Goal: Navigation & Orientation: Find specific page/section

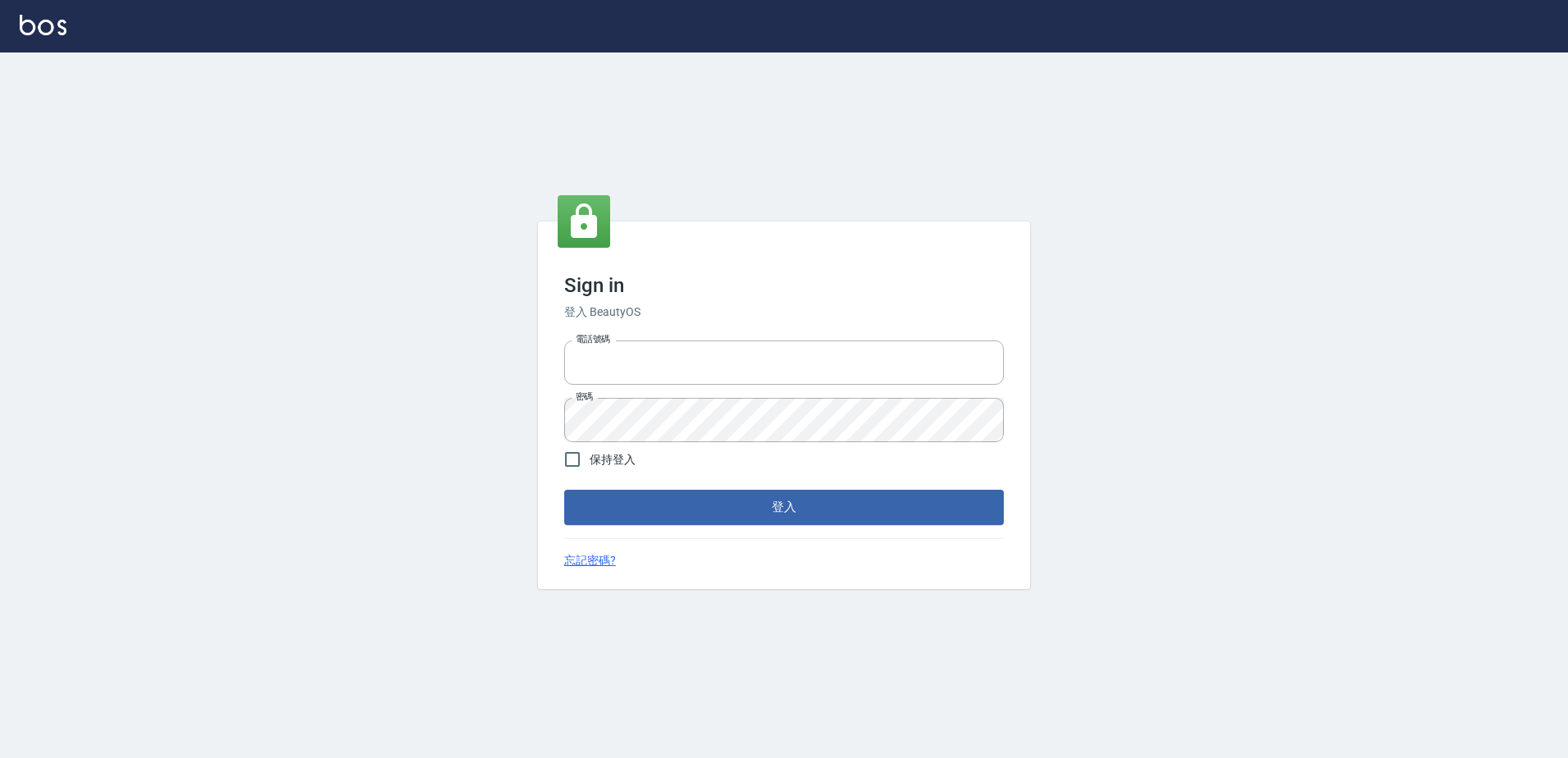
type input "0966699976"
click at [734, 534] on div "Sign in 登入 BeautyOS 電話號碼 [PHONE_NUMBER] 電話號碼 密碼 密碼 保持登入 登入 忘記密碼?" at bounding box center [784, 405] width 492 height 367
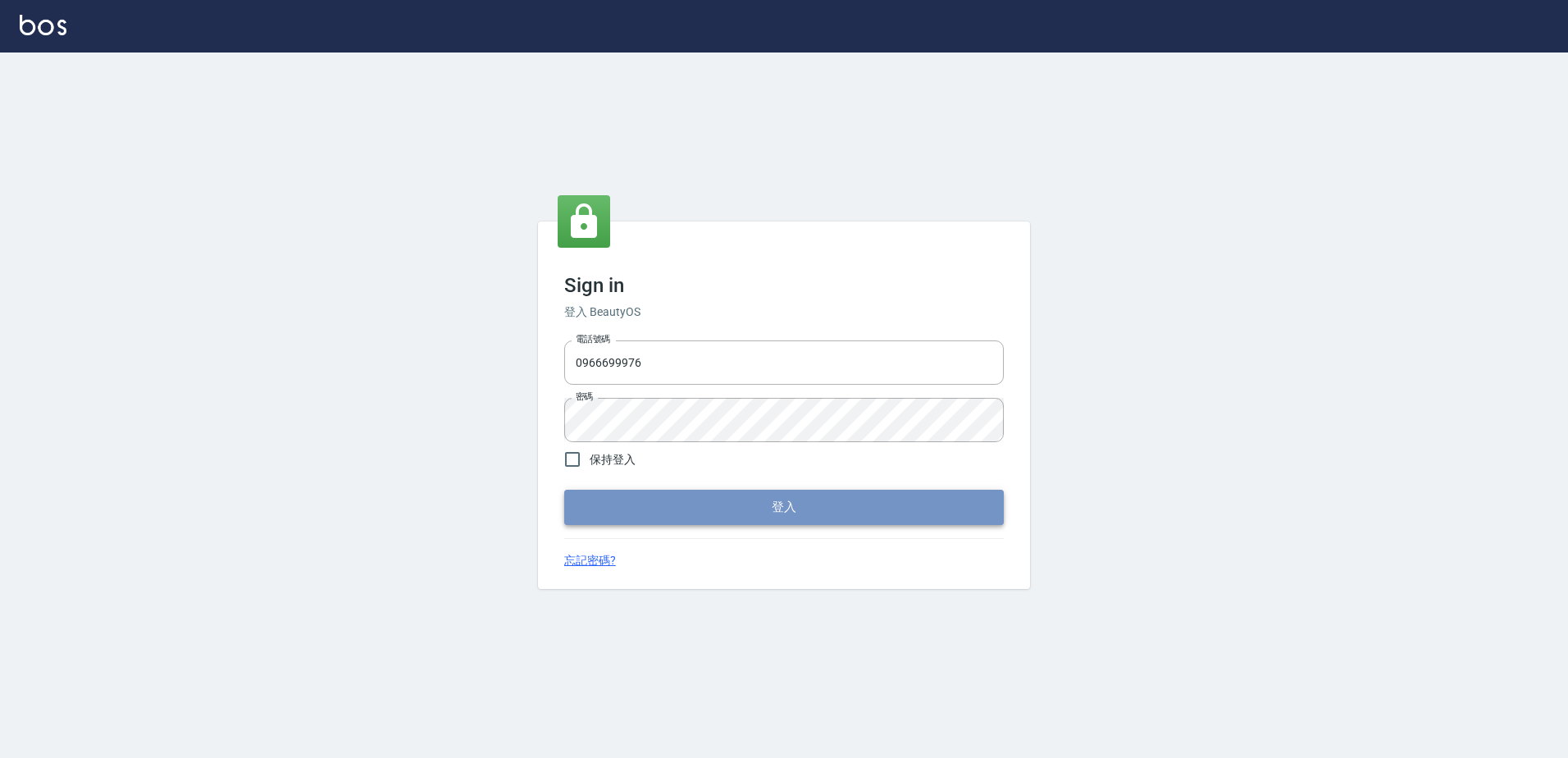
click at [739, 506] on button "登入" at bounding box center [783, 507] width 439 height 35
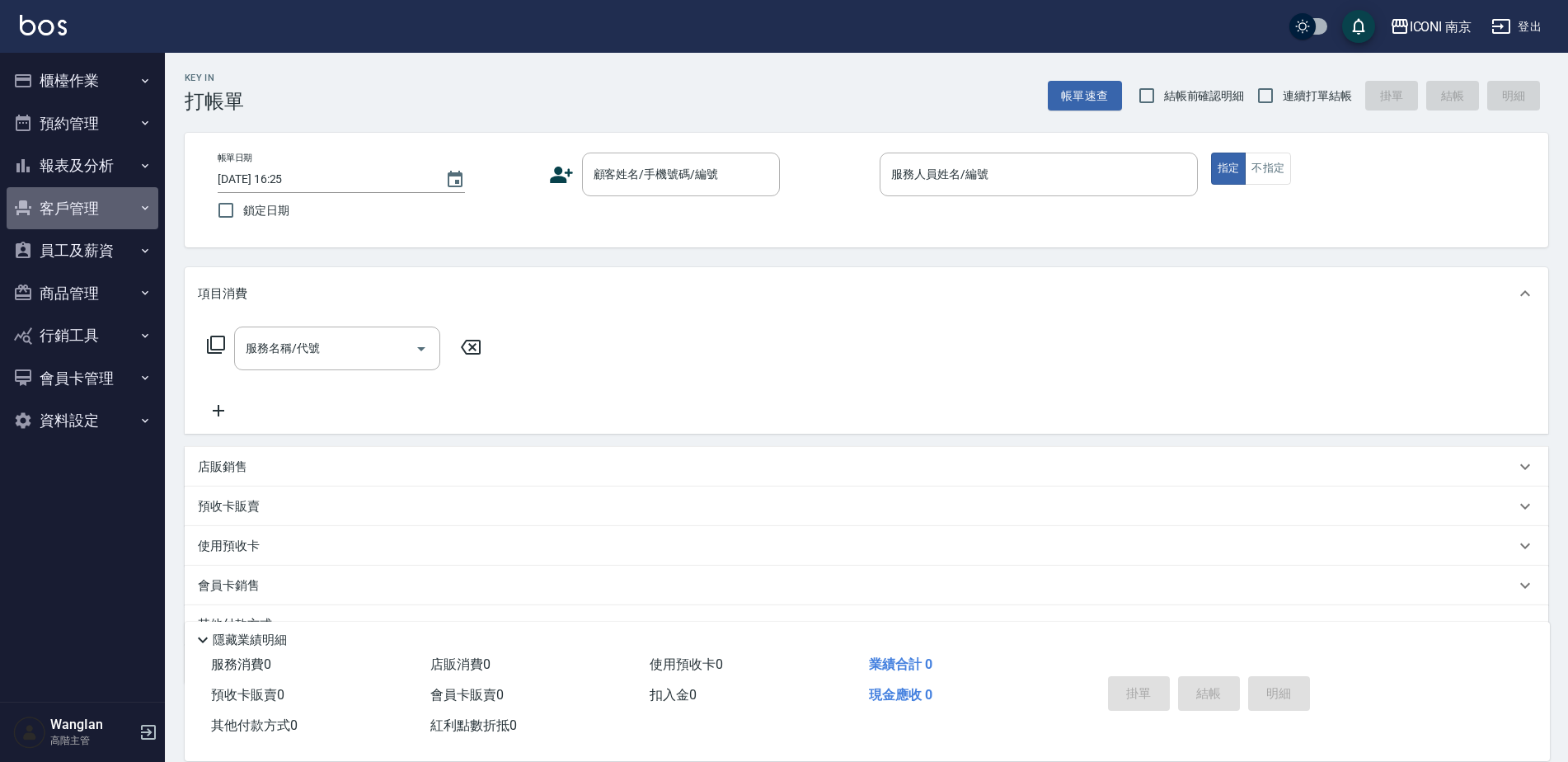
click at [85, 224] on button "客戶管理" at bounding box center [82, 209] width 152 height 43
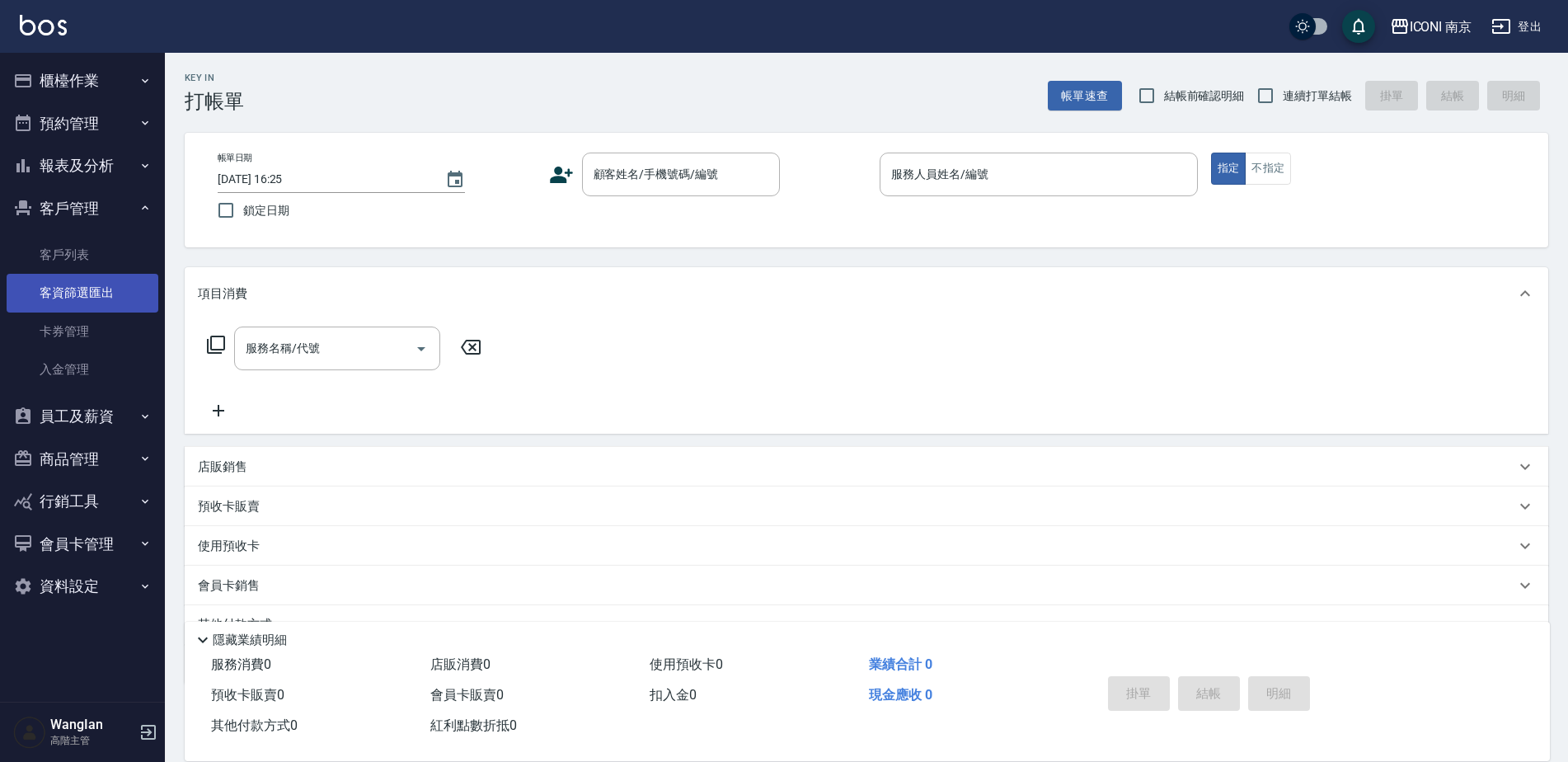
click at [79, 289] on link "客資篩選匯出" at bounding box center [82, 293] width 152 height 38
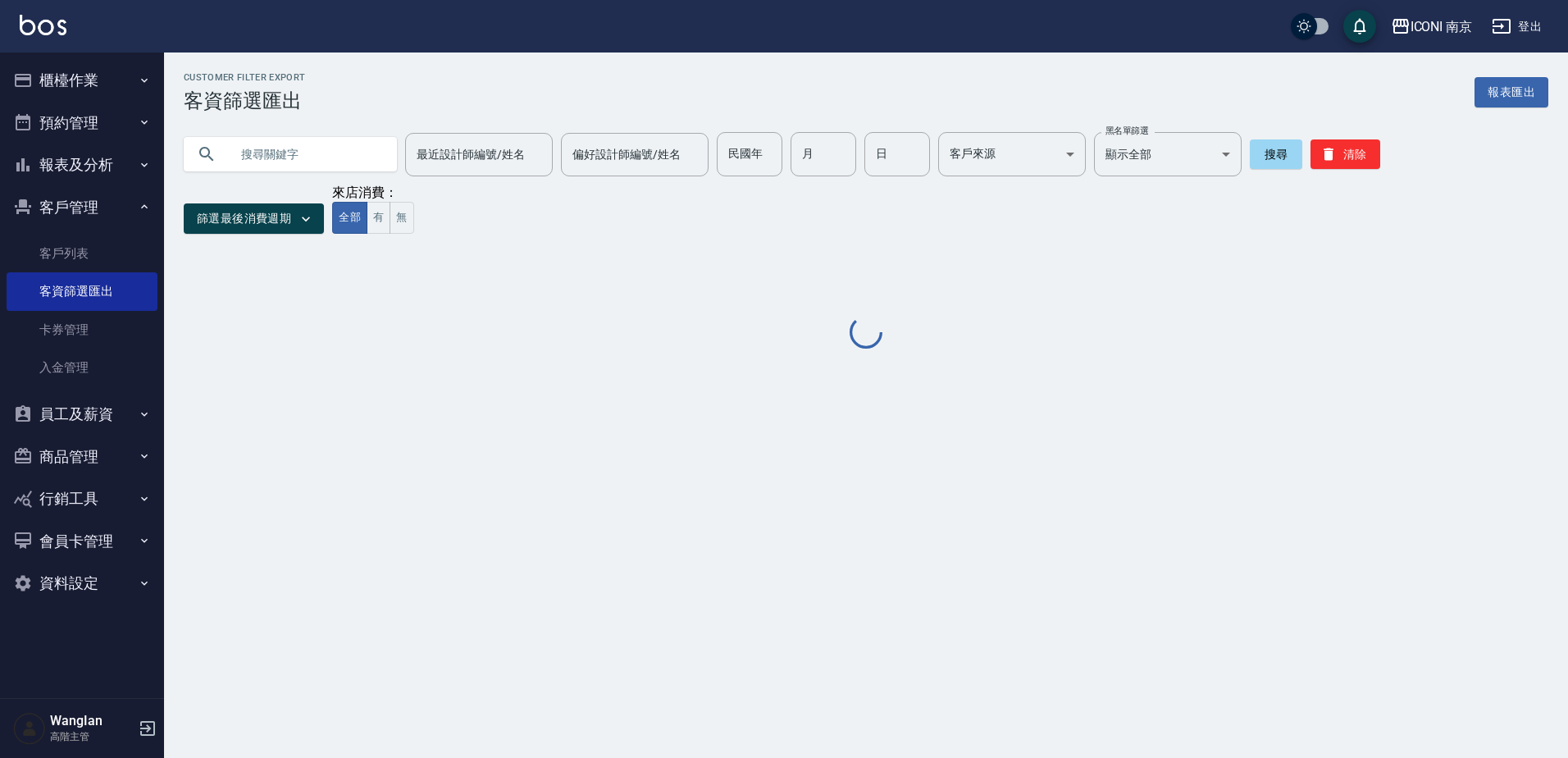
click at [158, 244] on nav "櫃檯作業 打帳單 帳單列表 掛單列表 座位開單 營業儀表板 現金收支登錄 高階收支登錄 材料自購登錄 每日結帳 排班表 現場電腦打卡 掃碼打卡 預約管理 預約…" at bounding box center [82, 375] width 164 height 646
click at [117, 259] on link "客戶列表" at bounding box center [82, 254] width 151 height 38
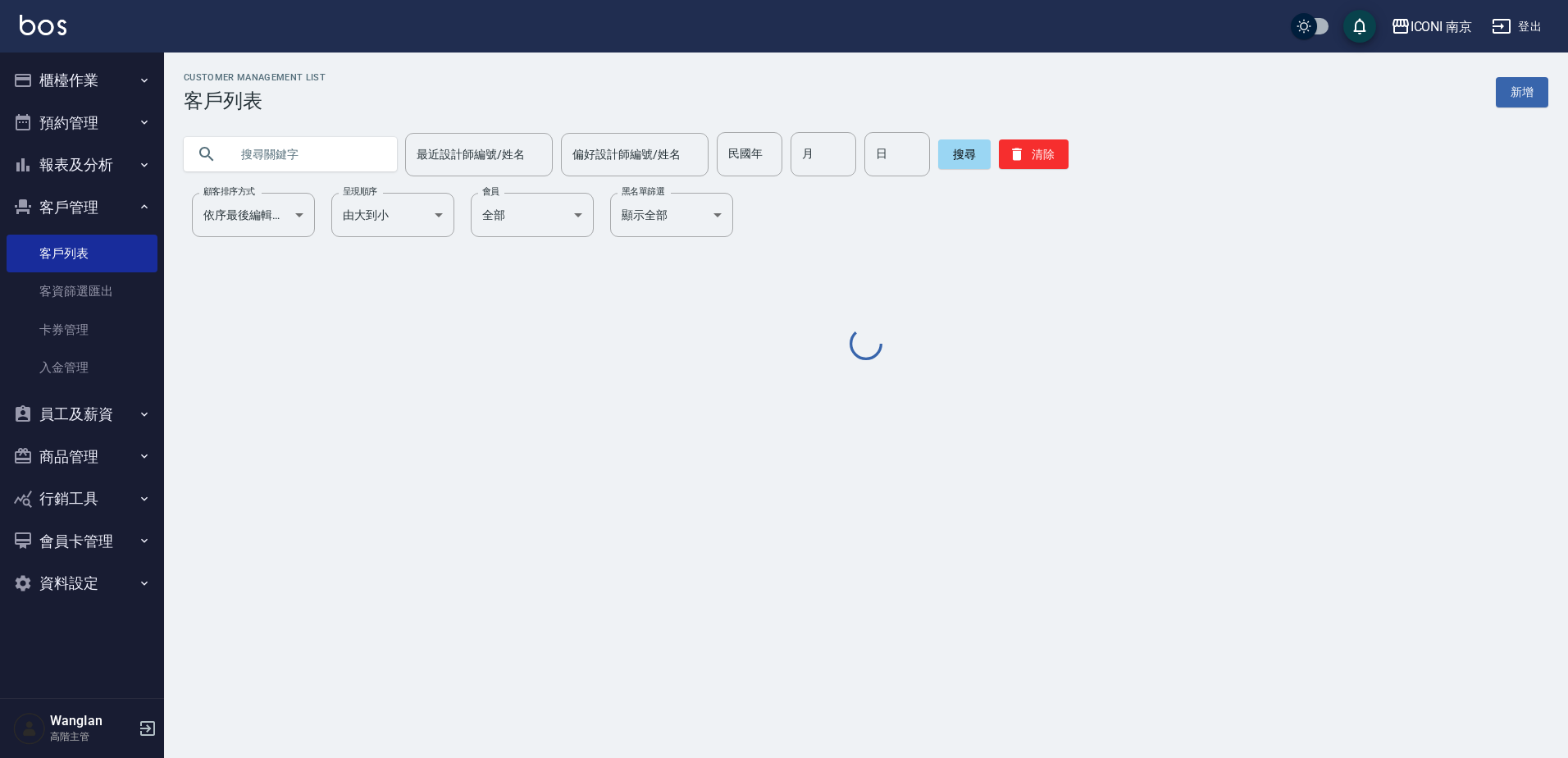
click at [77, 94] on button "櫃檯作業" at bounding box center [82, 81] width 151 height 43
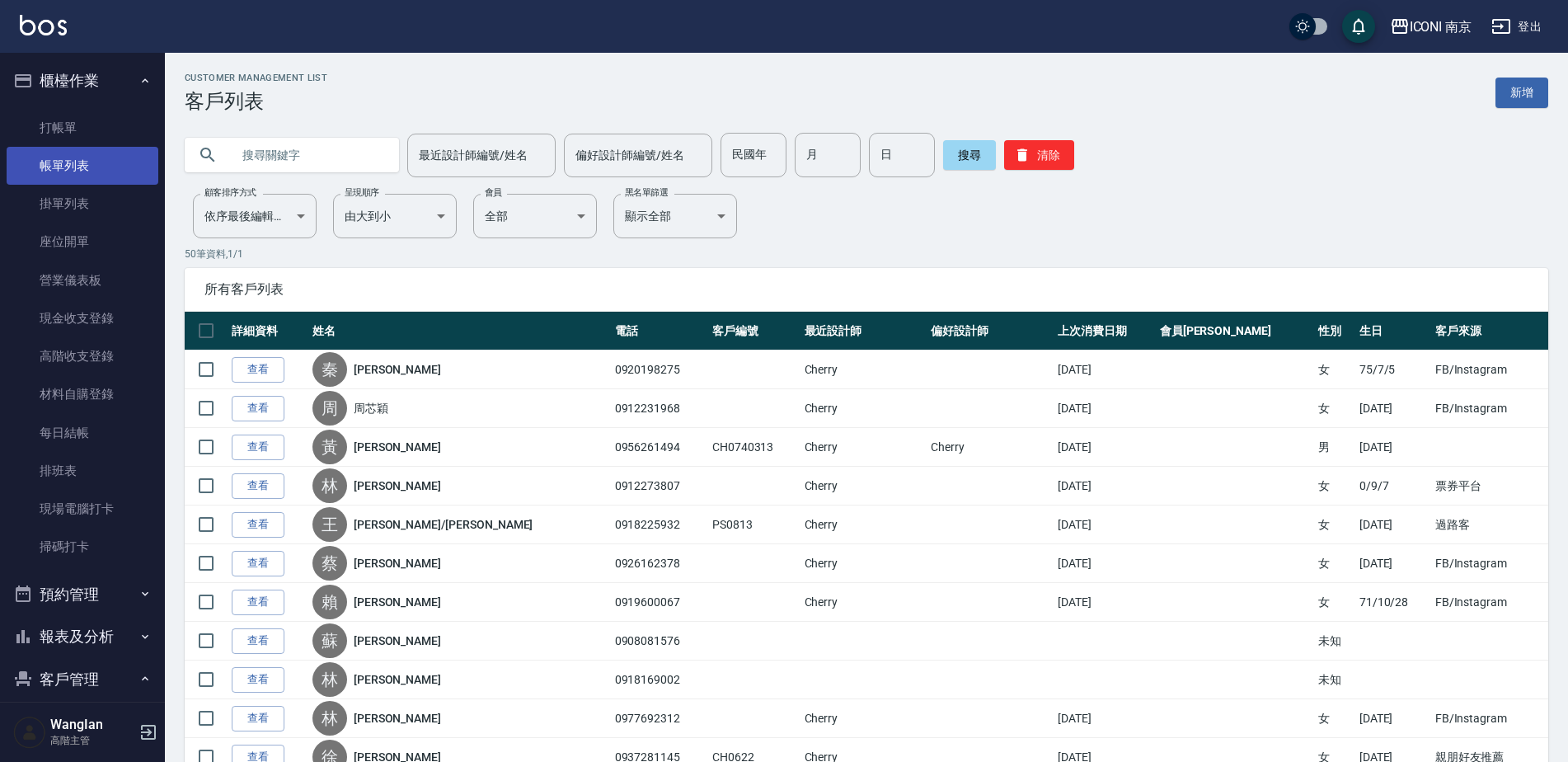
click at [108, 166] on link "帳單列表" at bounding box center [82, 166] width 152 height 38
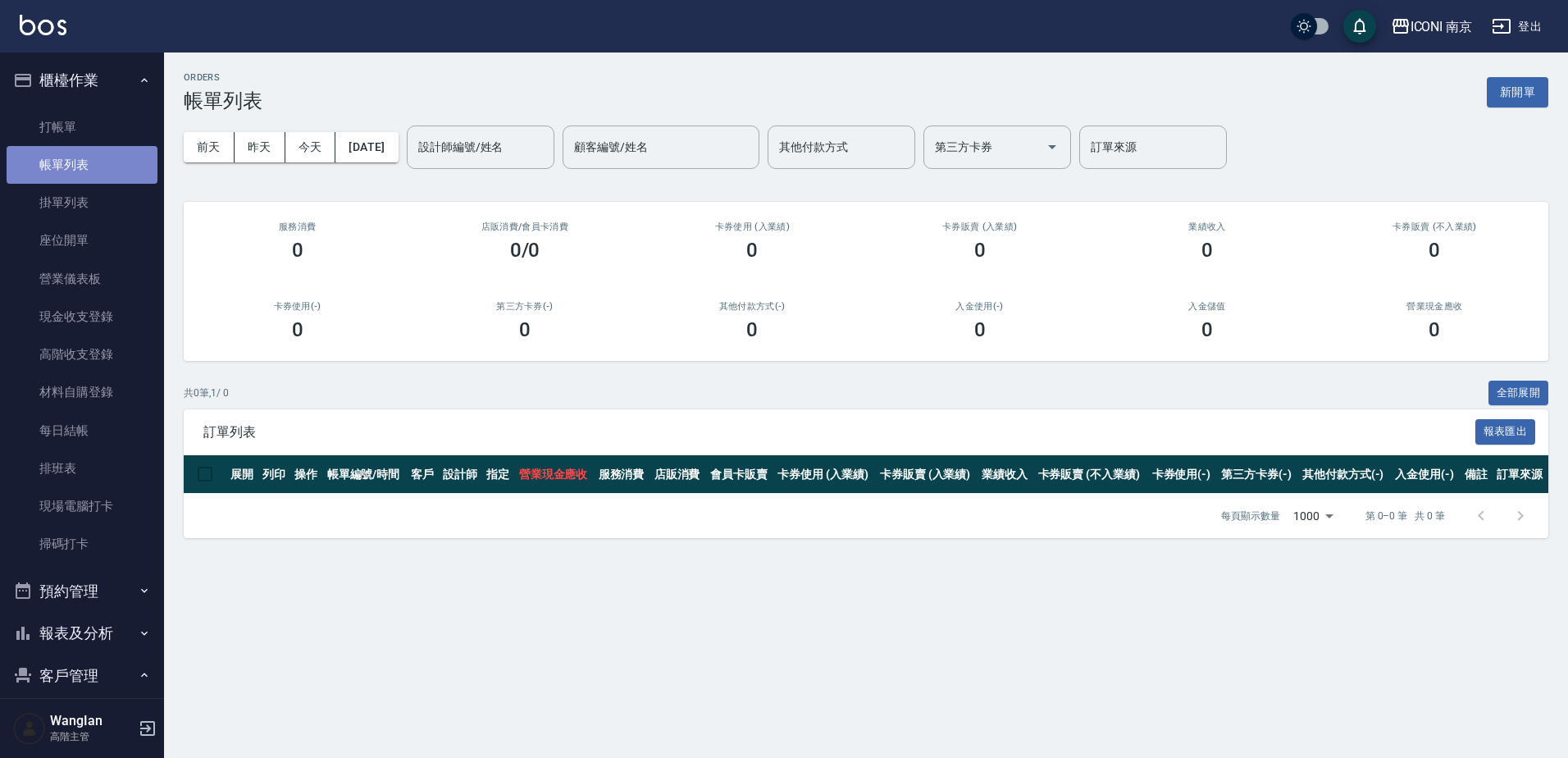
click at [82, 167] on link "帳單列表" at bounding box center [82, 165] width 151 height 38
click at [84, 197] on link "掛單列表" at bounding box center [82, 203] width 151 height 38
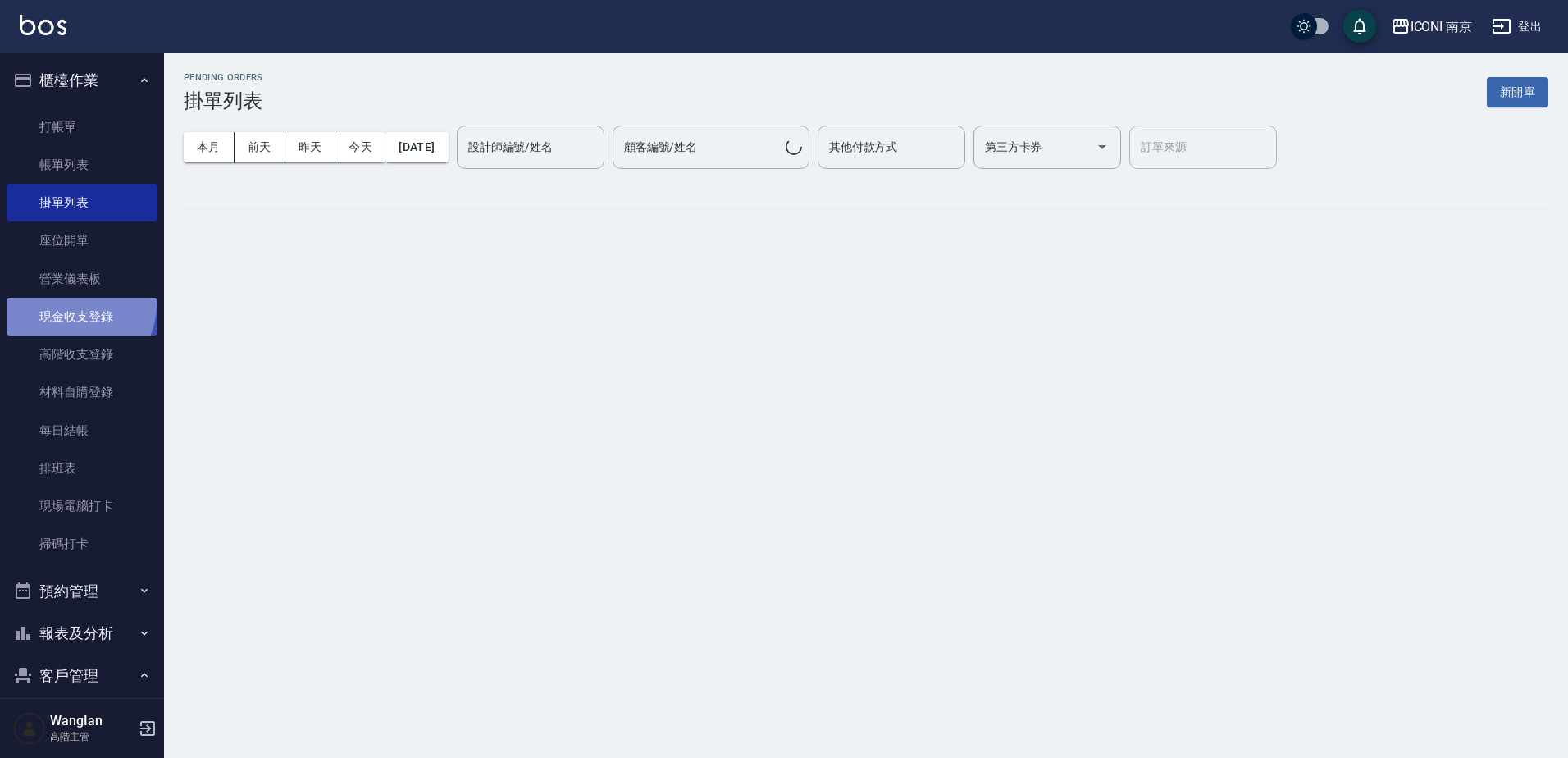
click at [74, 304] on link "現金收支登錄" at bounding box center [82, 317] width 151 height 38
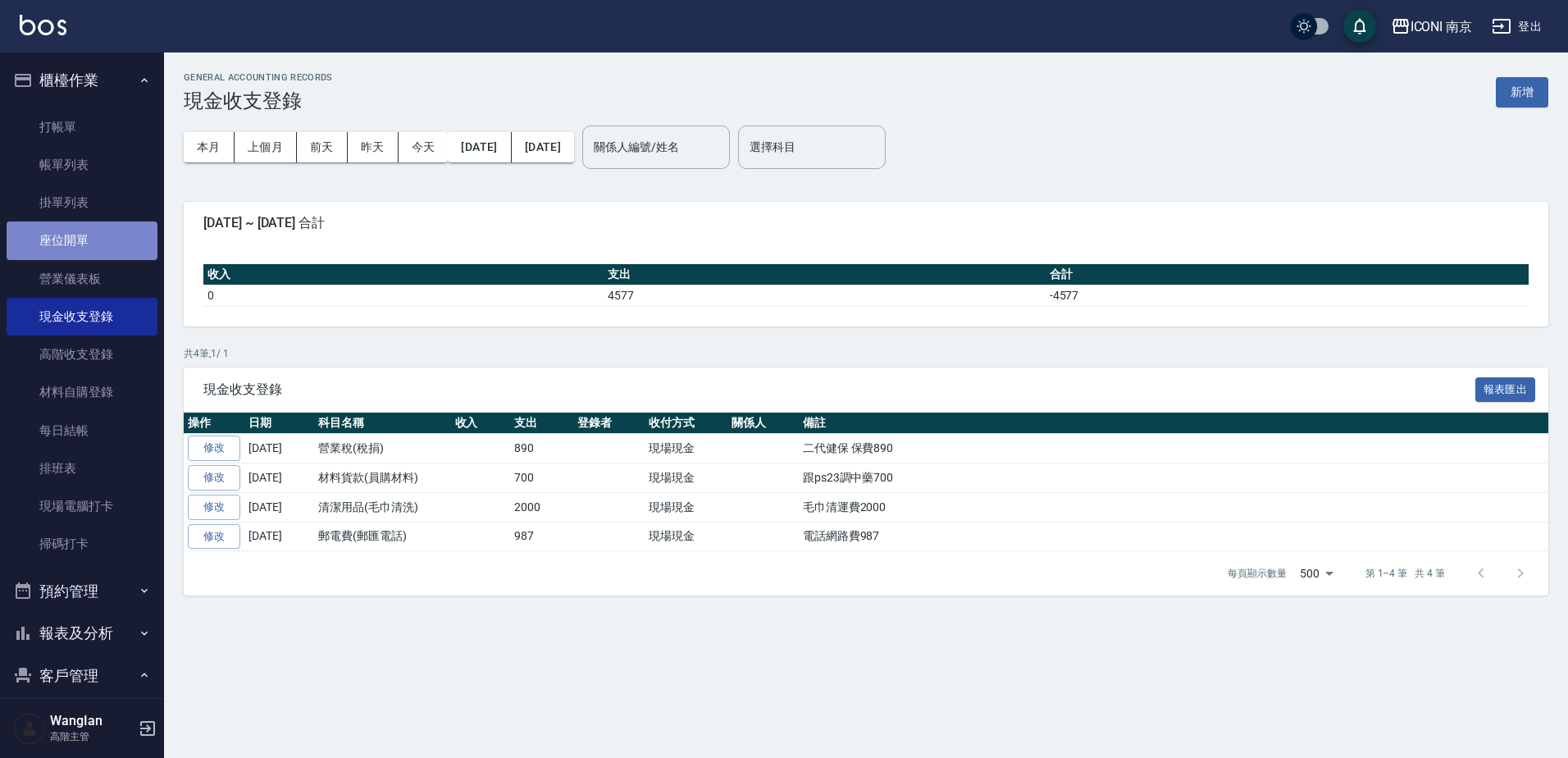
click at [92, 254] on link "座位開單" at bounding box center [82, 241] width 151 height 38
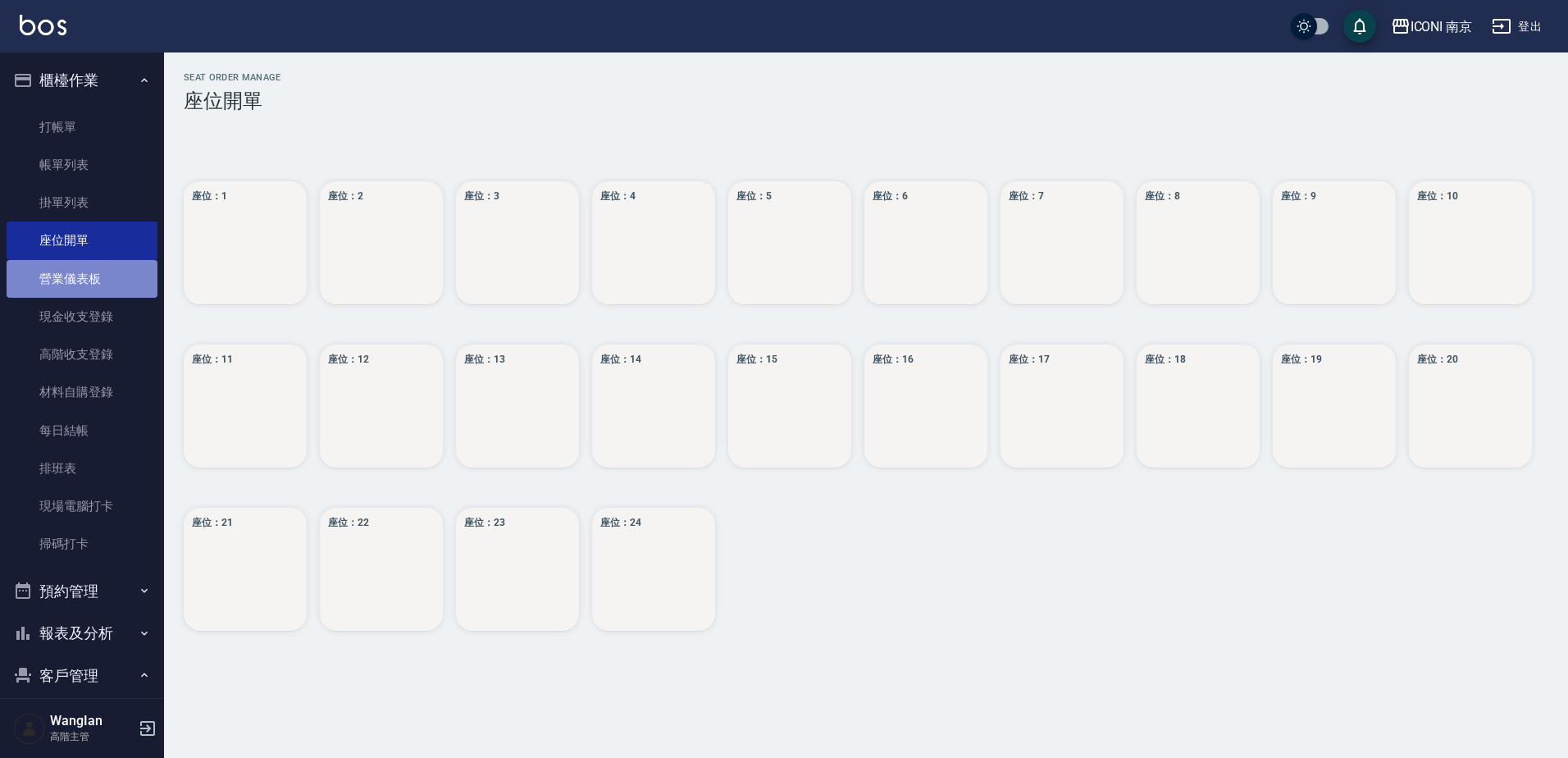
click at [82, 290] on link "營業儀表板" at bounding box center [82, 279] width 151 height 38
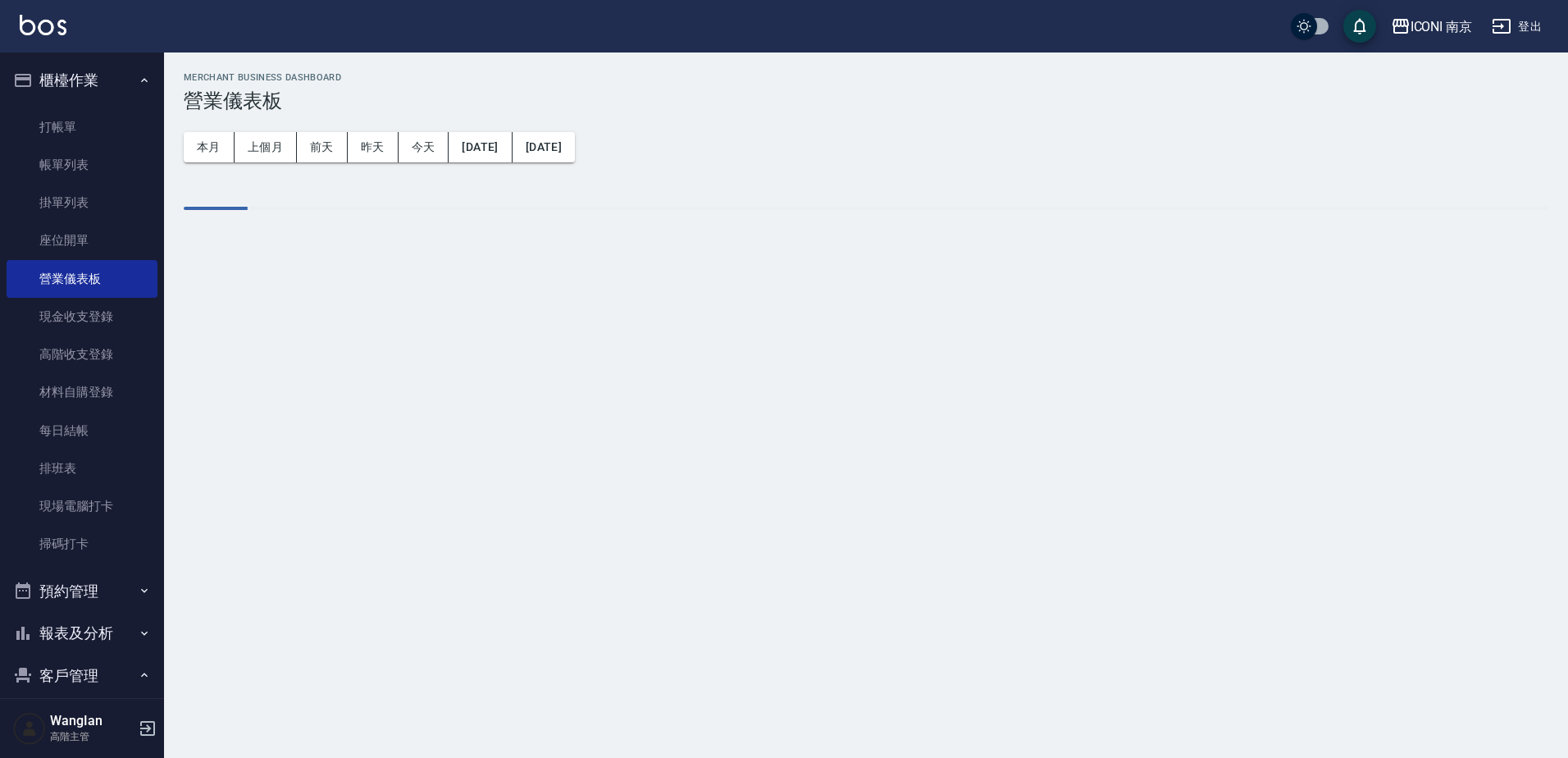
click at [96, 629] on button "報表及分析" at bounding box center [82, 633] width 151 height 43
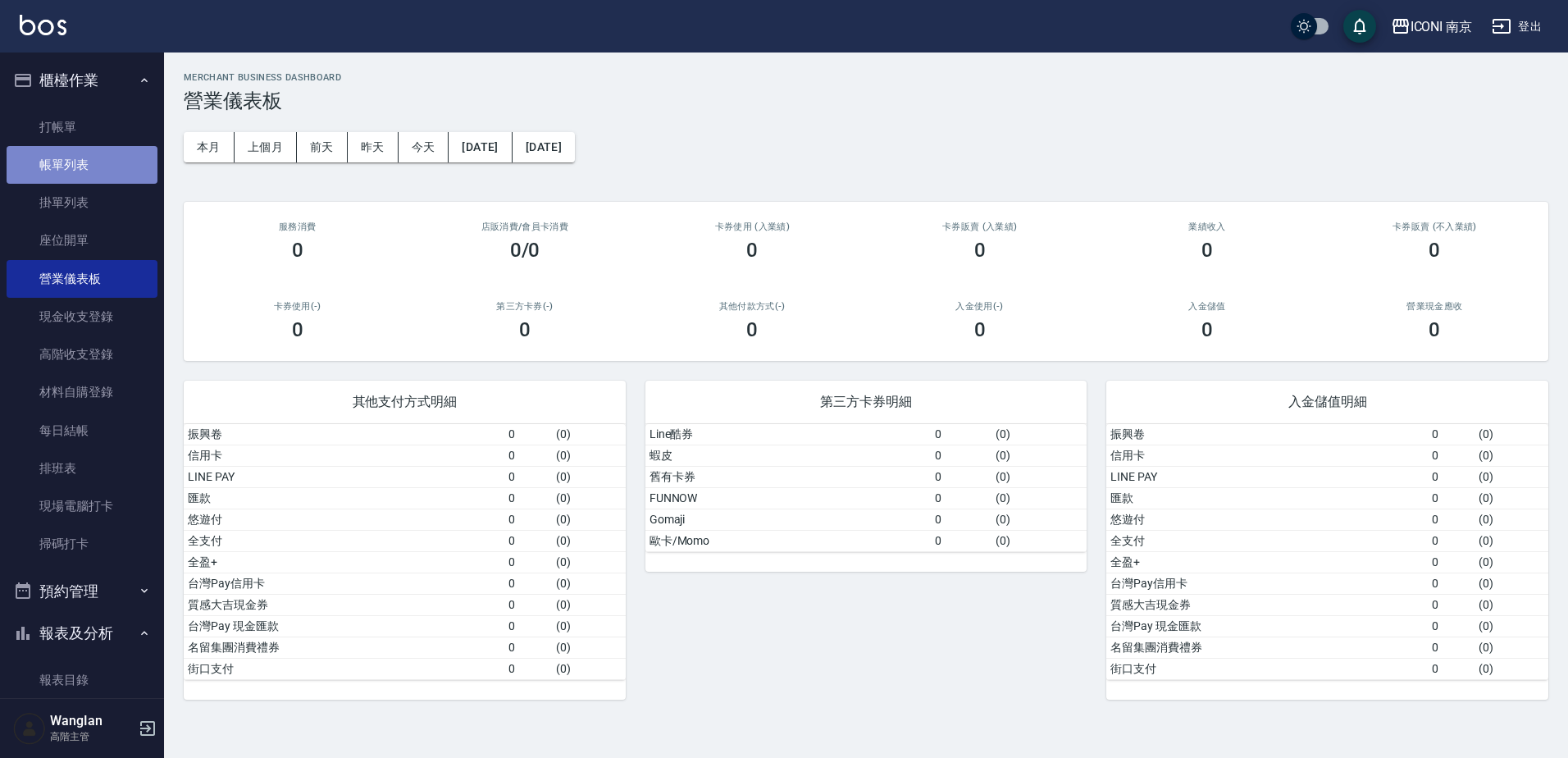
click at [106, 159] on link "帳單列表" at bounding box center [82, 165] width 151 height 38
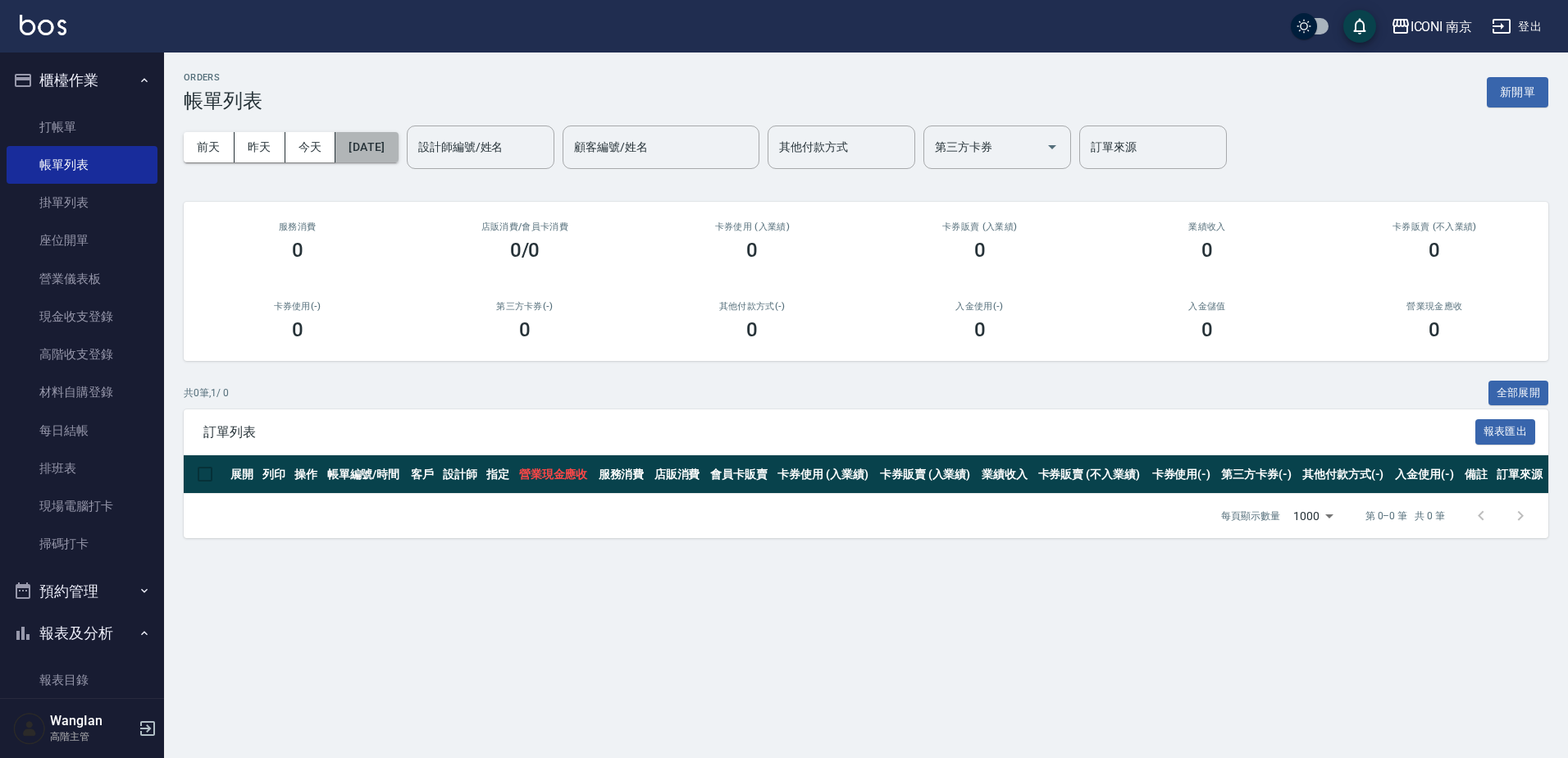
click at [385, 145] on button "[DATE]" at bounding box center [367, 147] width 63 height 31
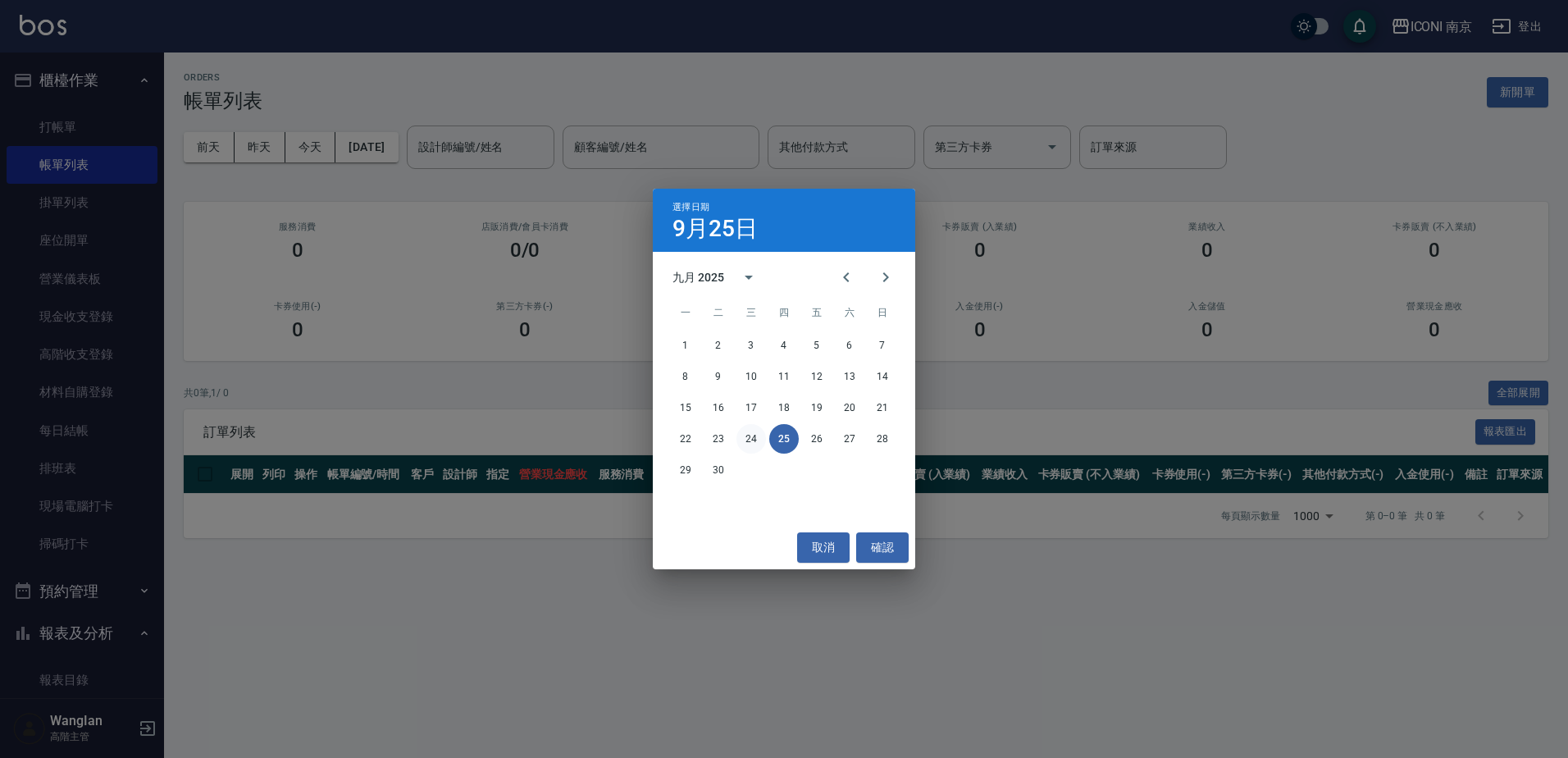
click at [748, 445] on button "24" at bounding box center [751, 439] width 30 height 30
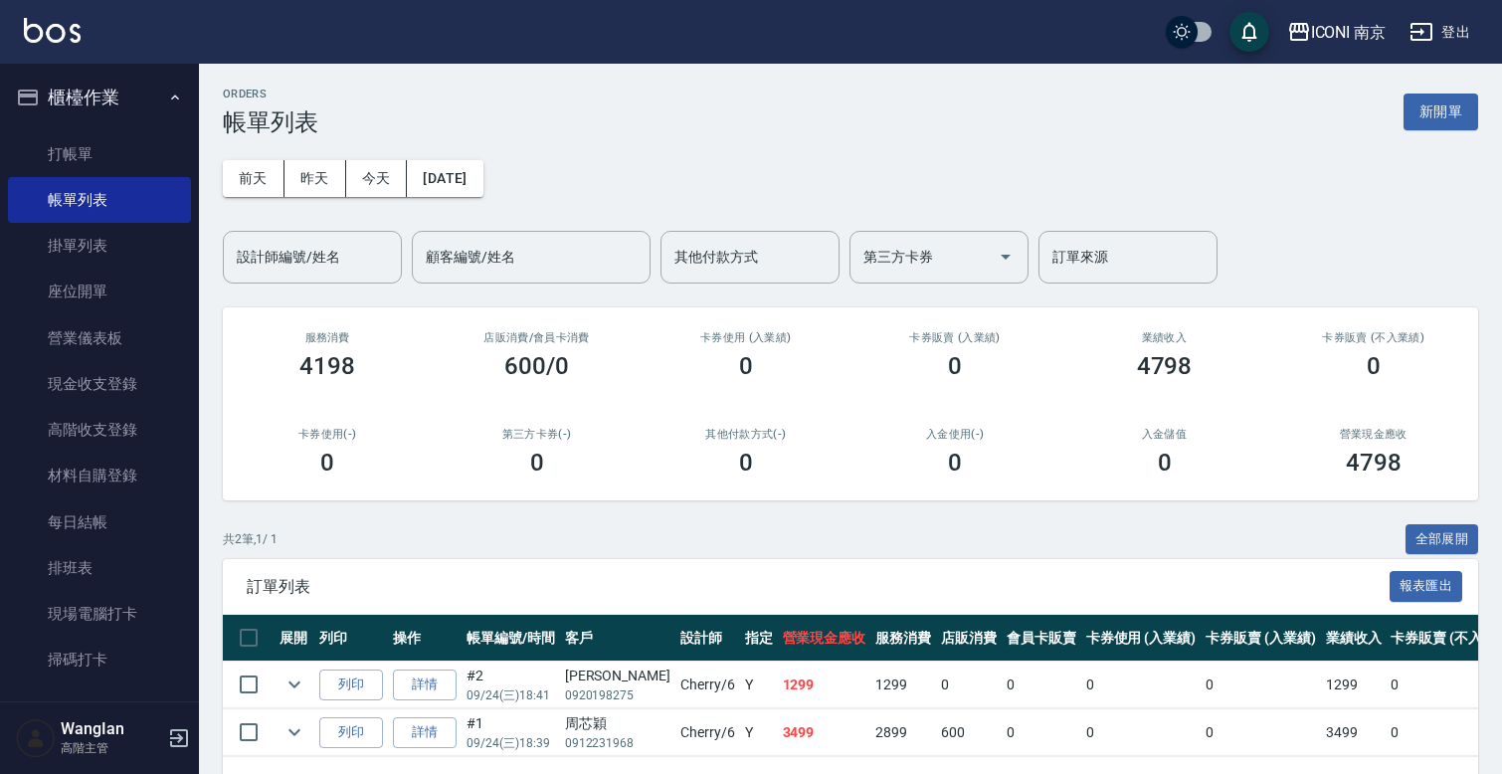
click at [823, 173] on div "[DATE] [DATE] [DATE] [DATE] 設計師編號/姓名 設計師編號/姓名 顧客編號/姓名 顧客編號/姓名 其他付款方式 其他付款方式 第三方…" at bounding box center [850, 209] width 1255 height 147
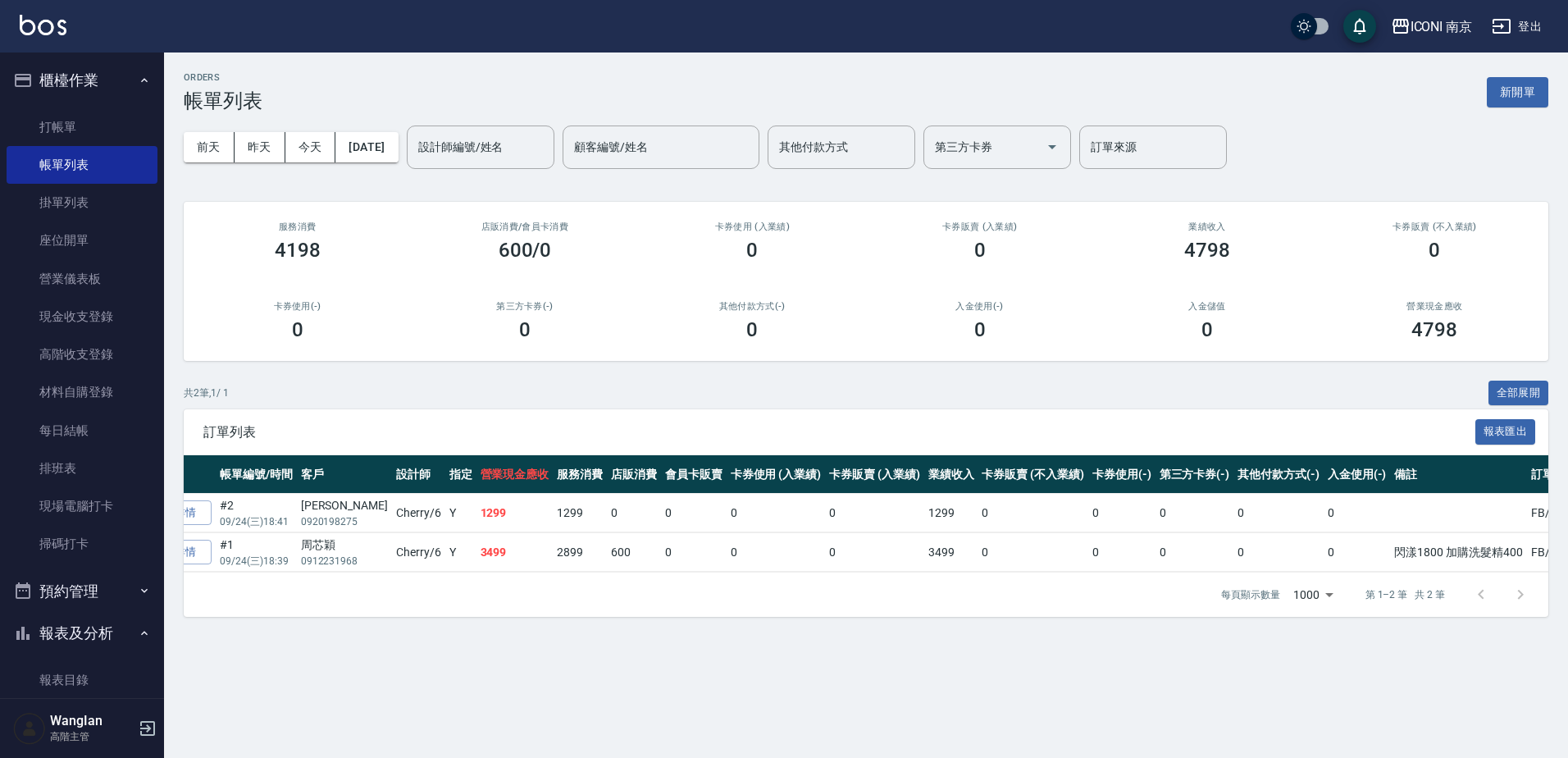
scroll to position [0, 186]
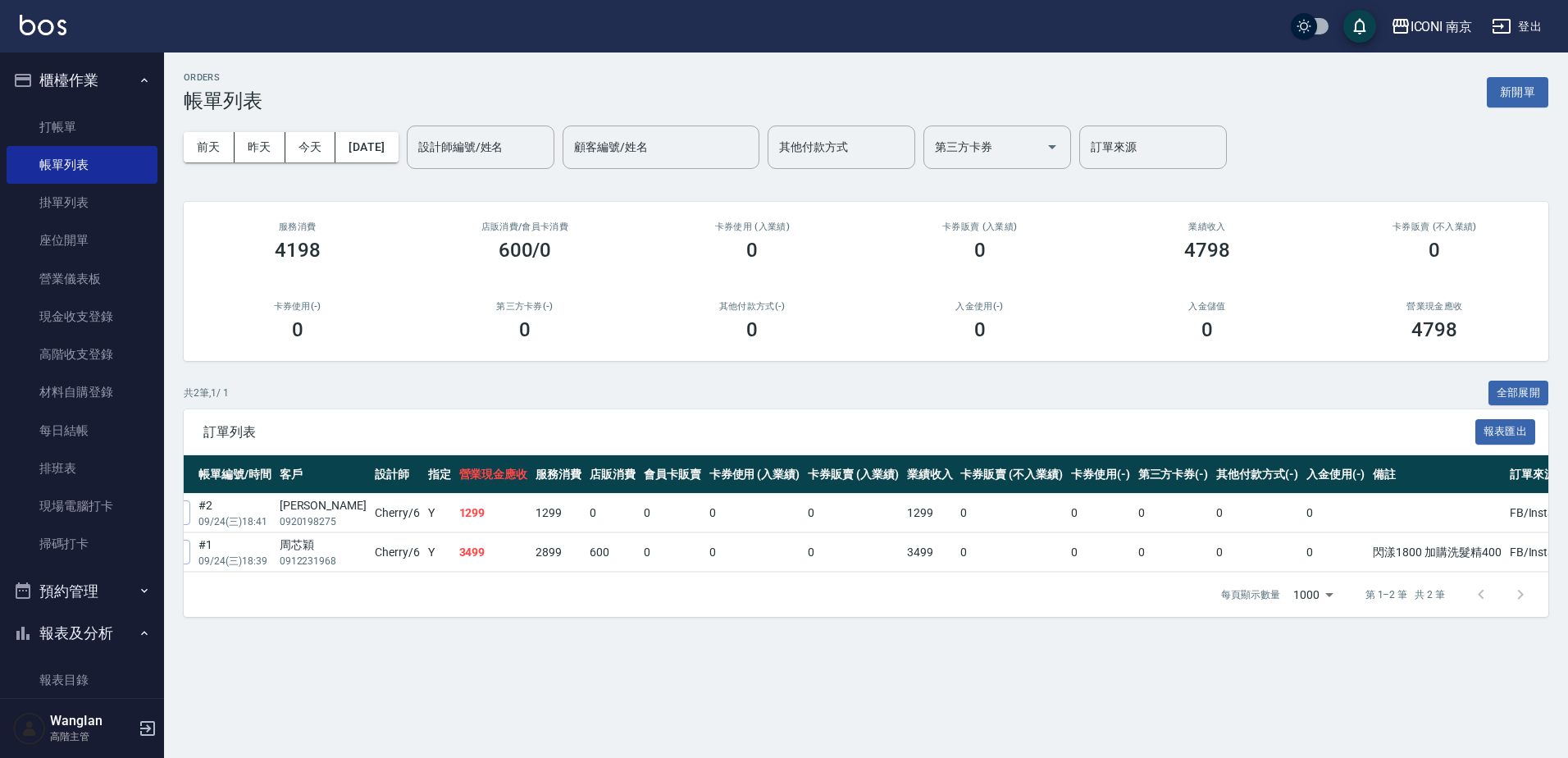
click at [1151, 313] on div "入金儲值 0" at bounding box center [1207, 321] width 228 height 79
click at [1093, 286] on div "入金儲值 0" at bounding box center [1207, 321] width 228 height 79
click at [1403, 39] on button "ICONI 南京" at bounding box center [1431, 26] width 95 height 34
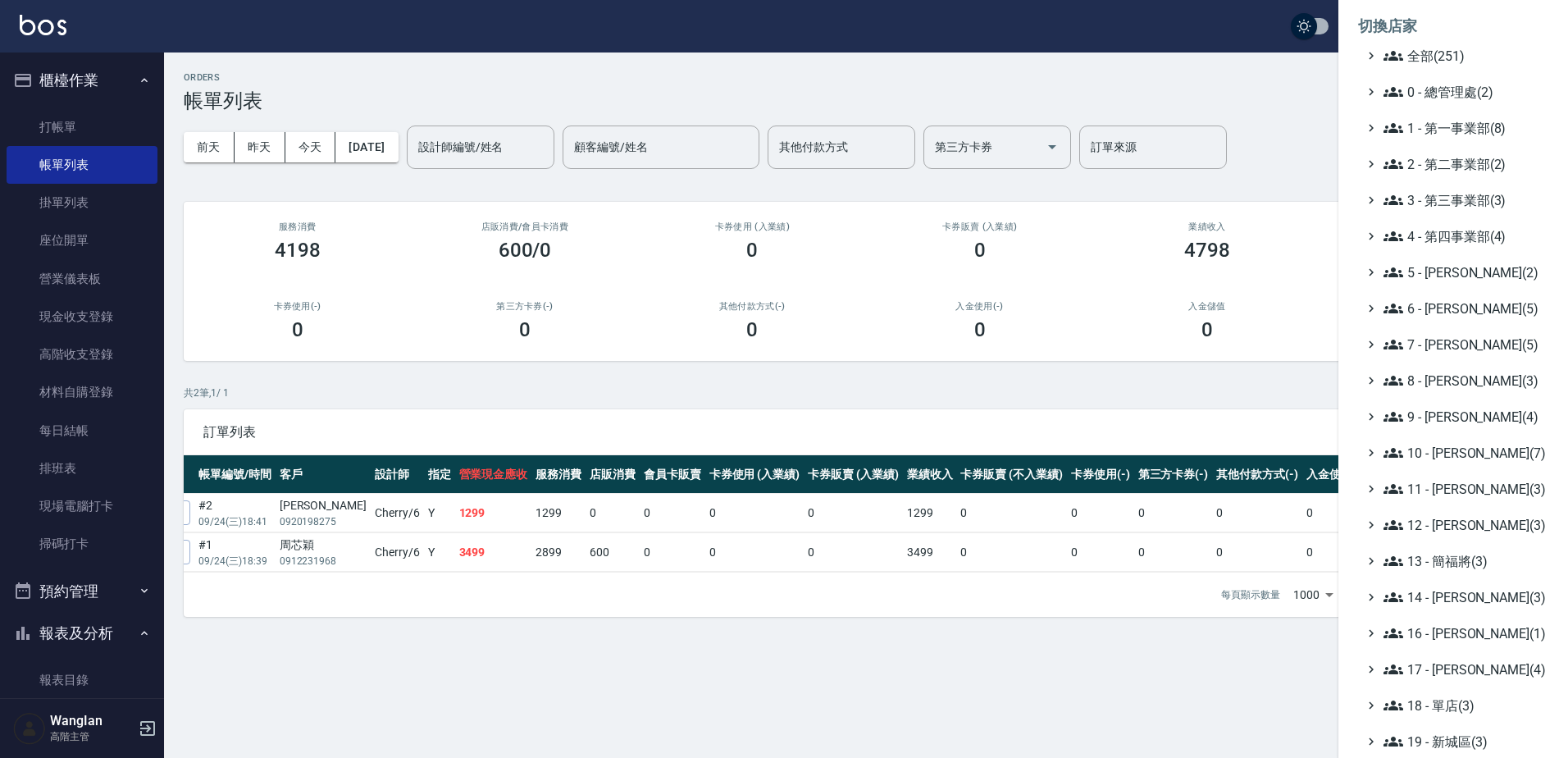
click at [1216, 118] on div at bounding box center [784, 379] width 1568 height 758
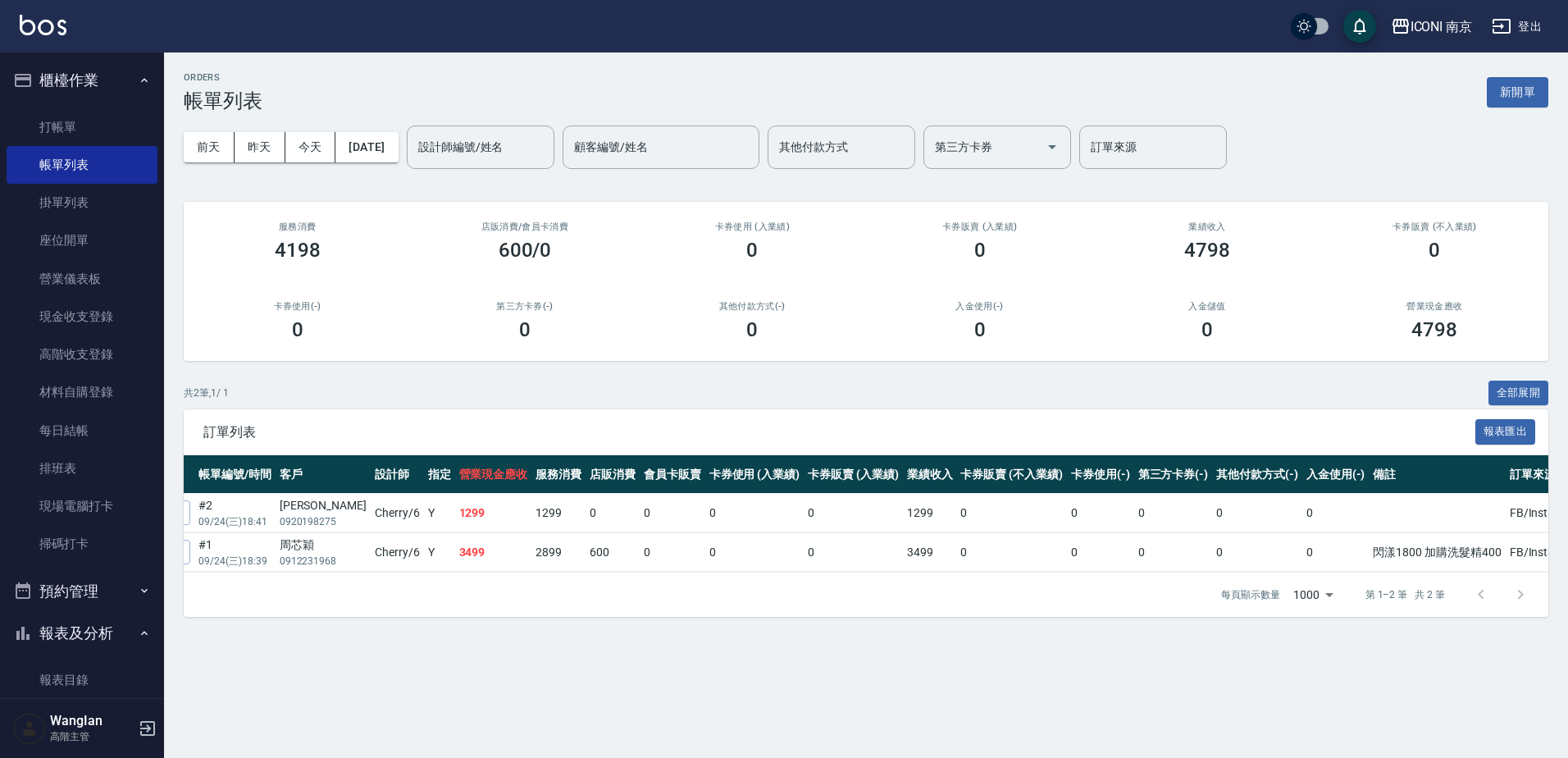
click at [1424, 16] on button "ICONI 南京" at bounding box center [1431, 26] width 95 height 34
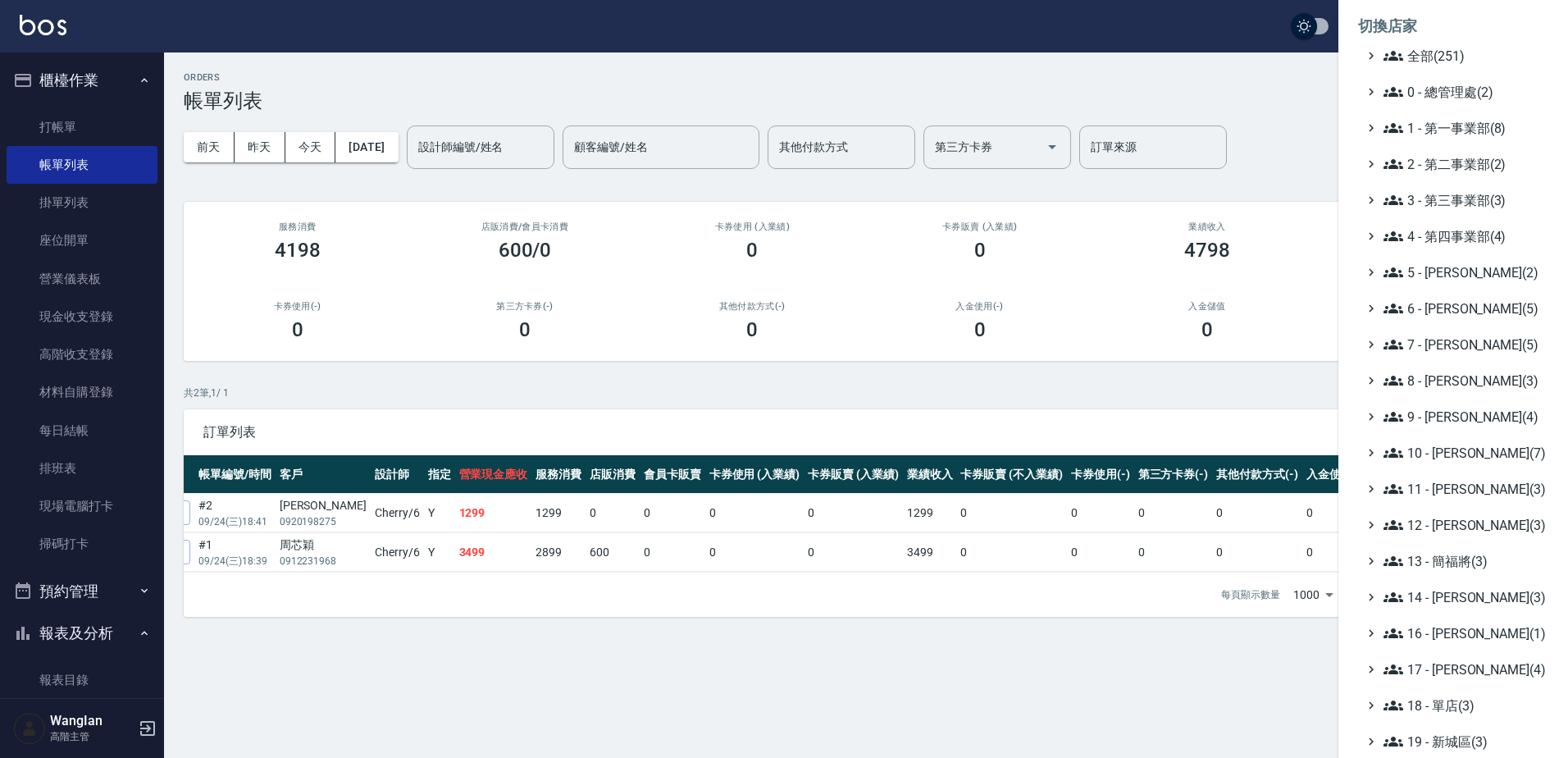
click at [1134, 52] on div at bounding box center [784, 379] width 1568 height 758
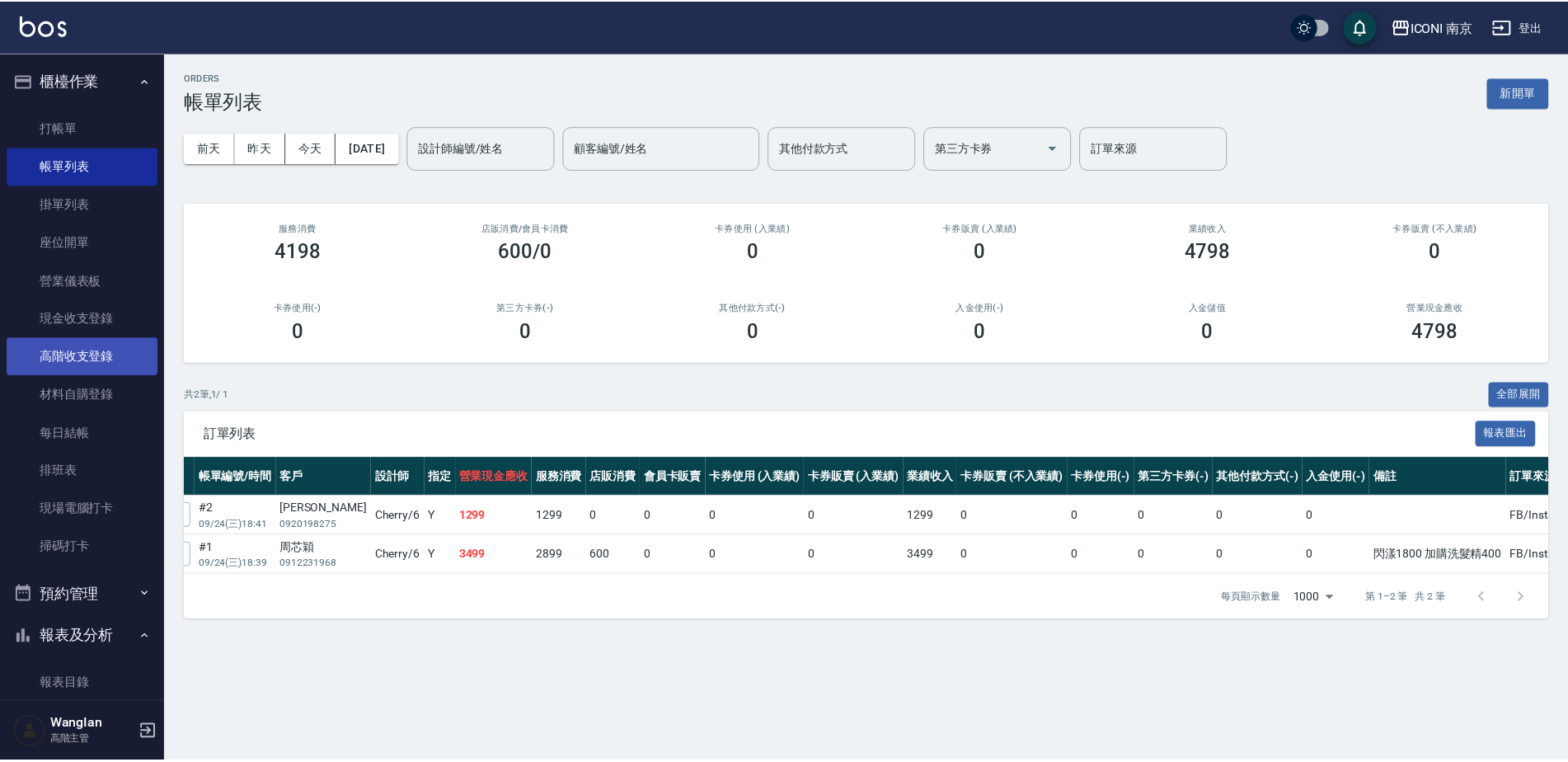
scroll to position [0, 164]
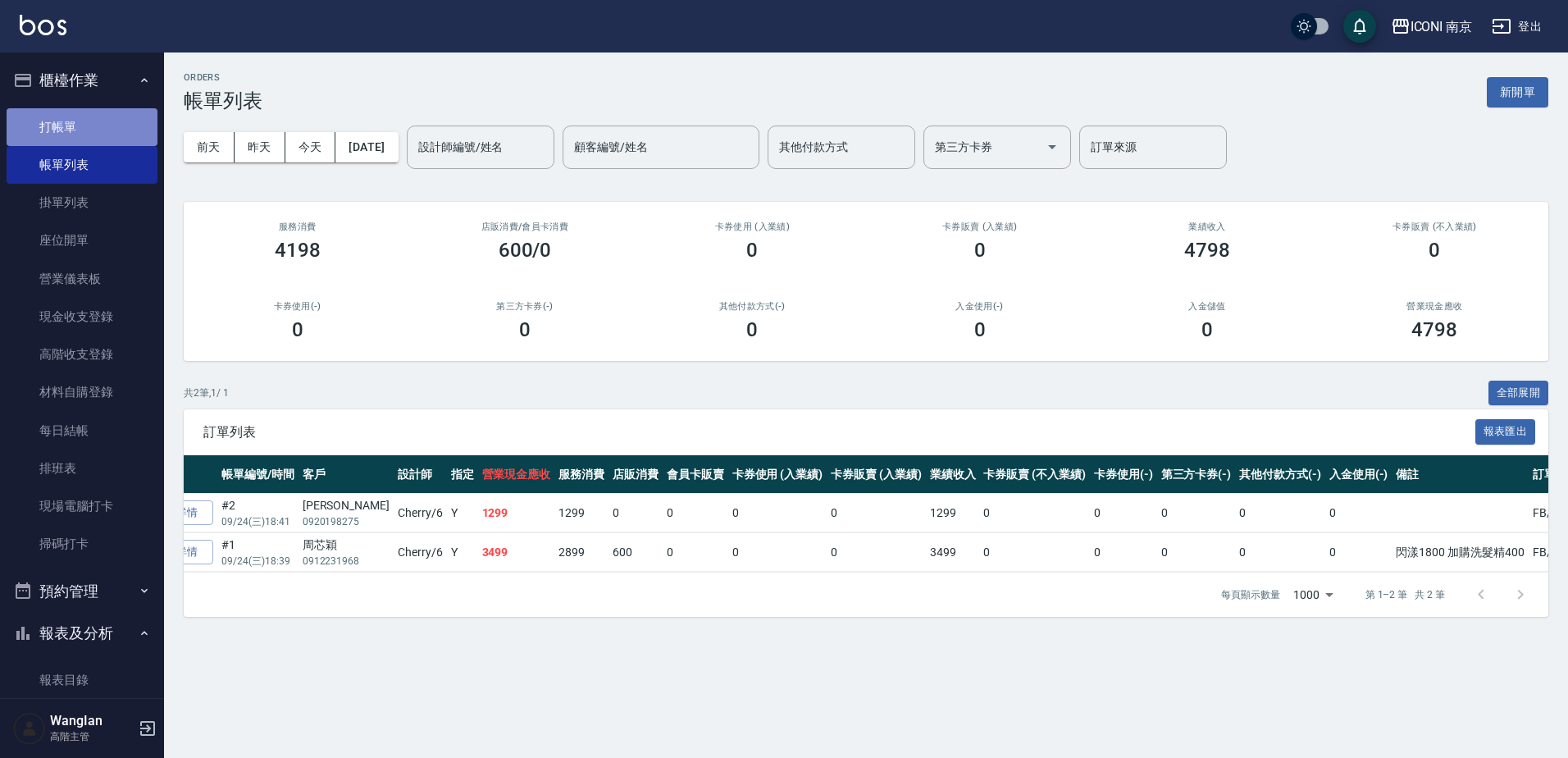
click at [96, 121] on link "打帳單" at bounding box center [82, 127] width 151 height 38
